Goal: Task Accomplishment & Management: Manage account settings

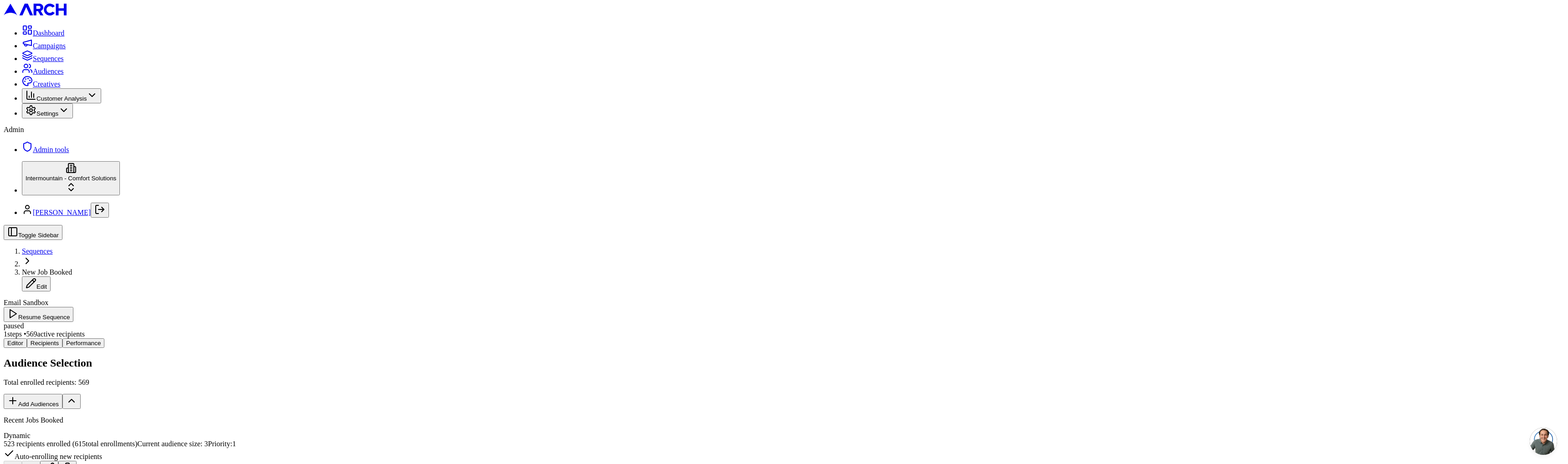
scroll to position [2264, 0]
click at [109, 218] on button "Log out" at bounding box center [100, 211] width 18 height 15
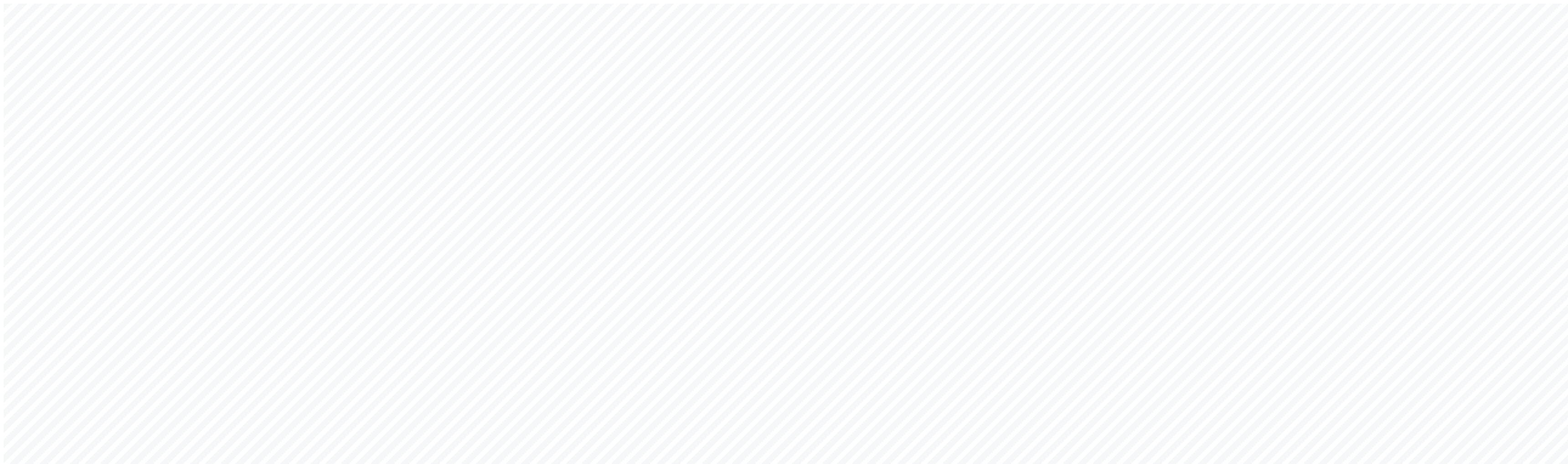
type input "arch_admin@getarch.com"
